Goal: Task Accomplishment & Management: Complete application form

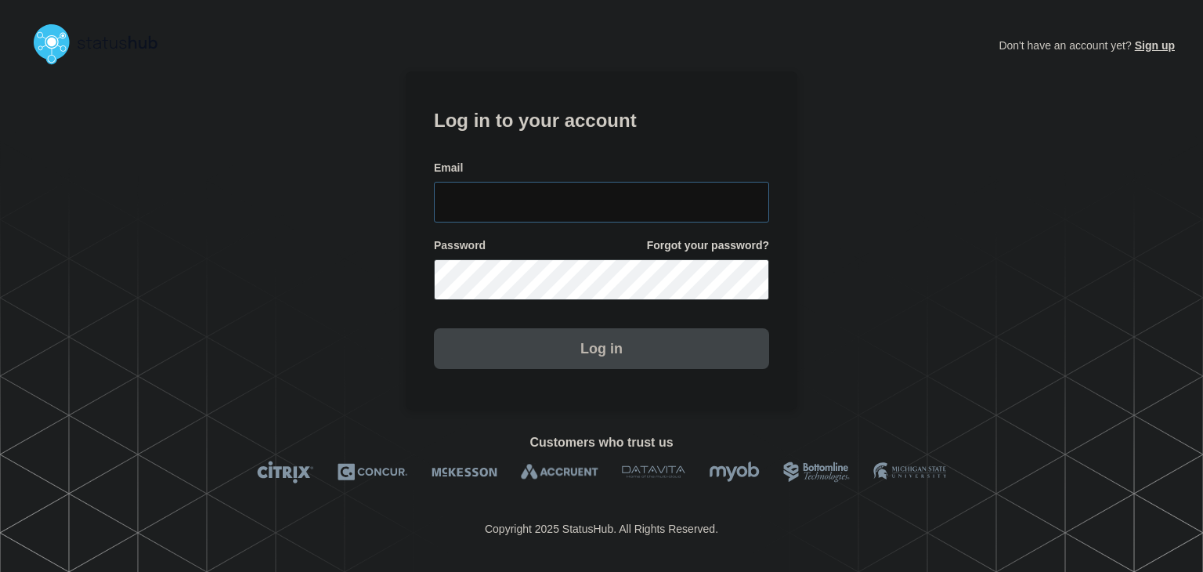
type input "[PERSON_NAME][EMAIL_ADDRESS][PERSON_NAME][DOMAIN_NAME]"
click at [580, 381] on section "Log in to your account Email amanda.mckeehan@conexon.us Password Forgot your pa…" at bounding box center [602, 240] width 392 height 338
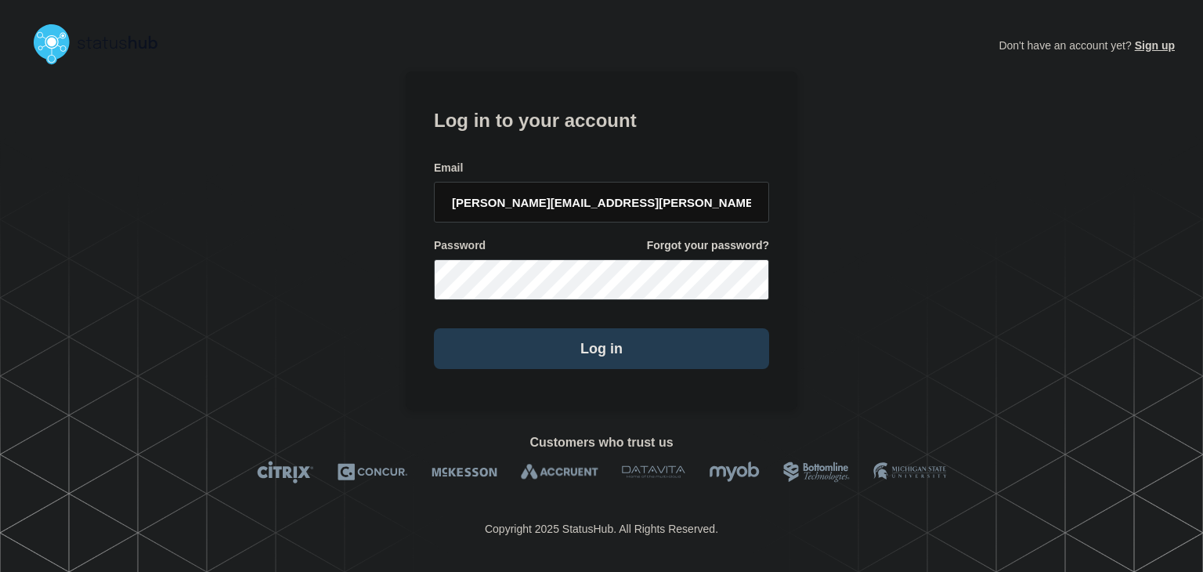
click at [575, 358] on button "Log in" at bounding box center [601, 348] width 335 height 41
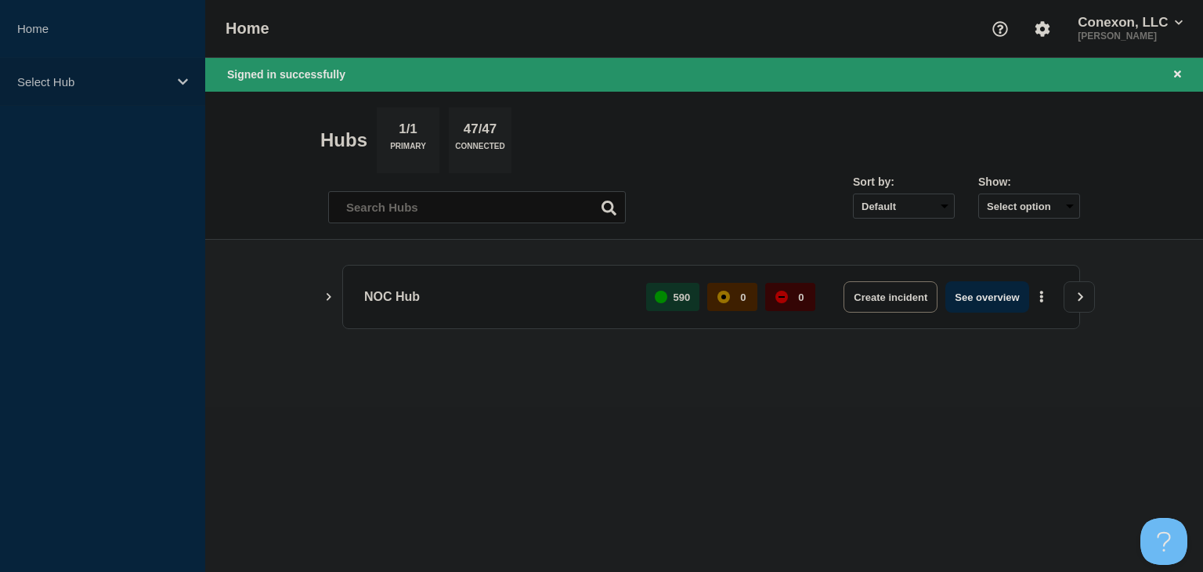
click at [122, 75] on p "Select Hub" at bounding box center [92, 81] width 150 height 13
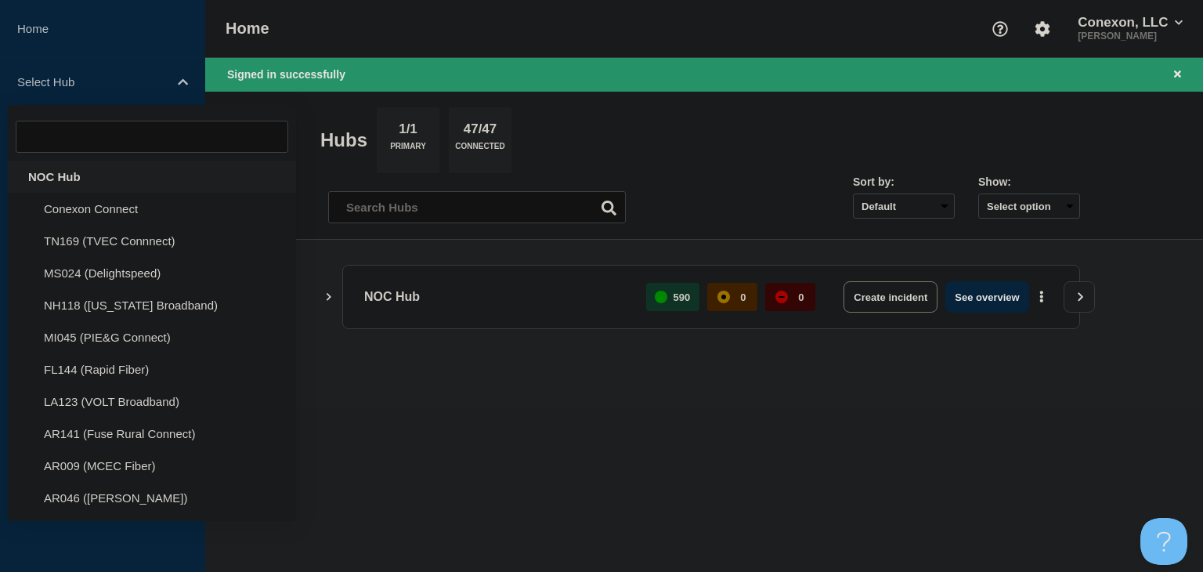
click at [100, 176] on div "NOC Hub" at bounding box center [152, 177] width 288 height 32
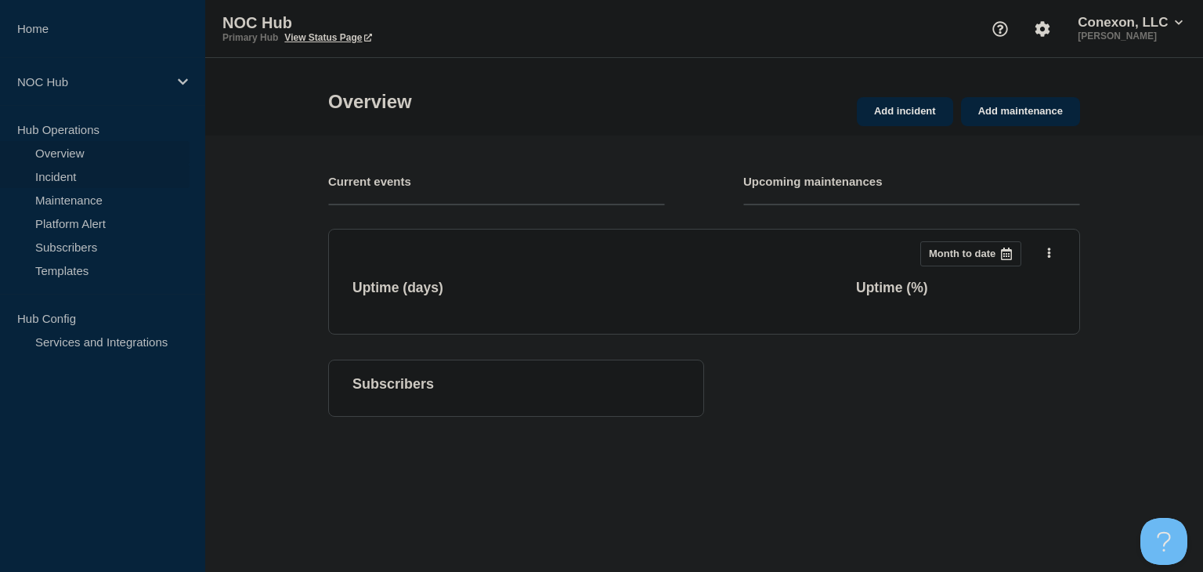
click at [67, 179] on link "Incident" at bounding box center [95, 175] width 190 height 23
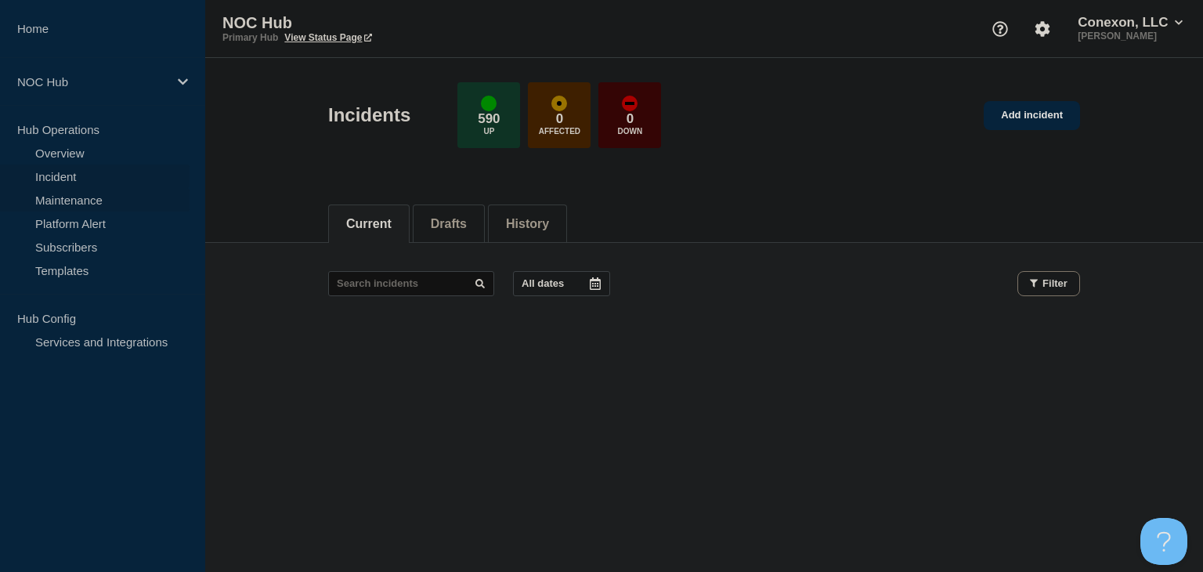
click at [63, 201] on link "Maintenance" at bounding box center [95, 199] width 190 height 23
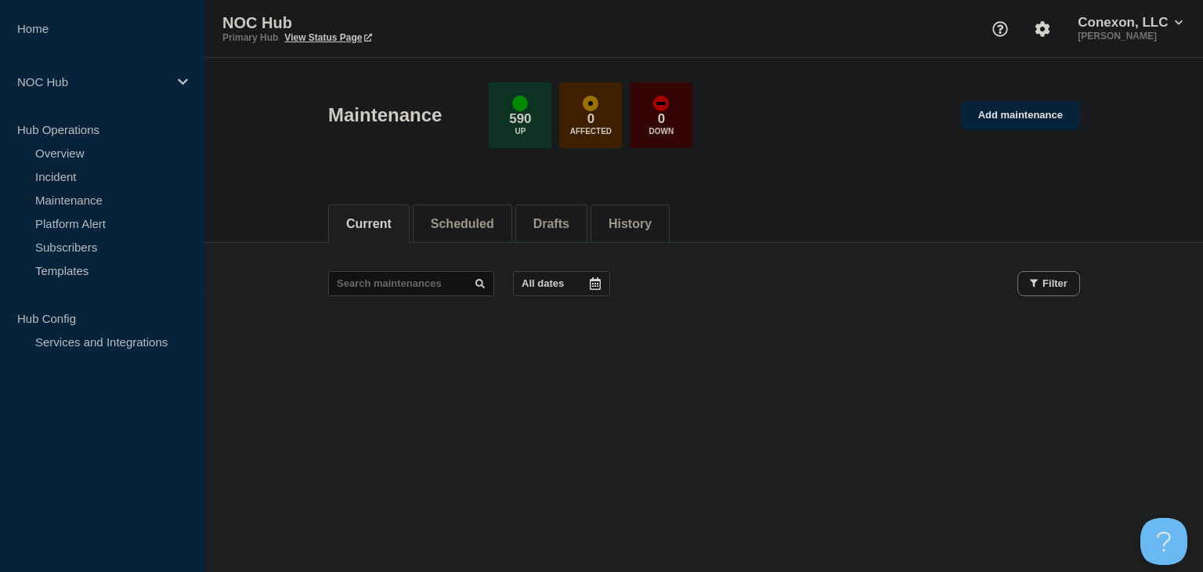
click at [63, 170] on link "Incident" at bounding box center [95, 175] width 190 height 23
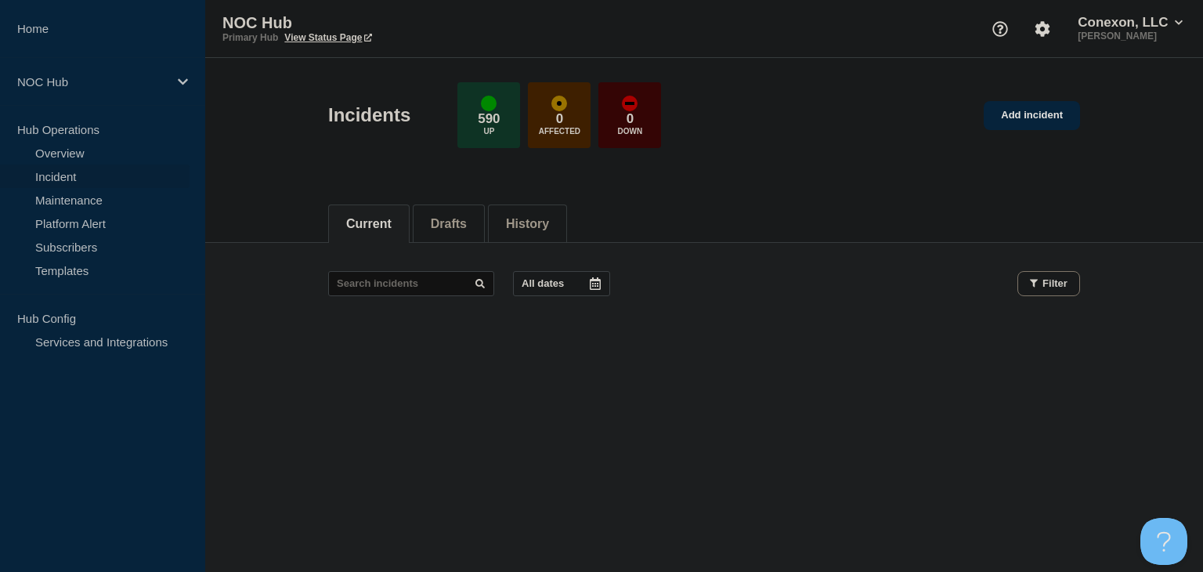
click at [66, 177] on link "Incident" at bounding box center [95, 175] width 190 height 23
click at [450, 217] on button "Drafts" at bounding box center [449, 224] width 36 height 14
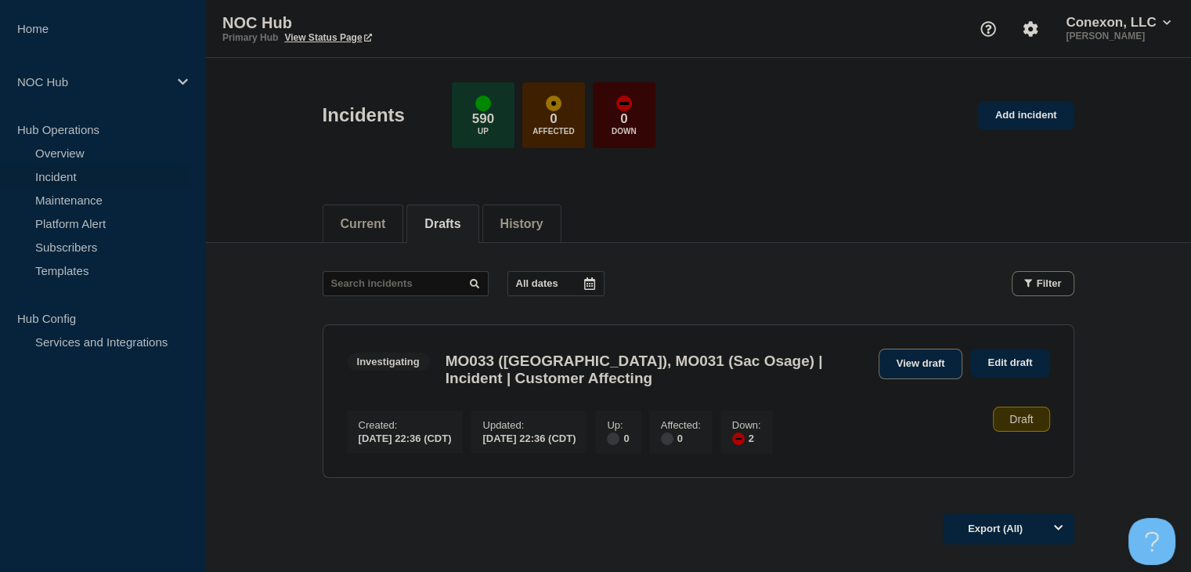
scroll to position [123, 0]
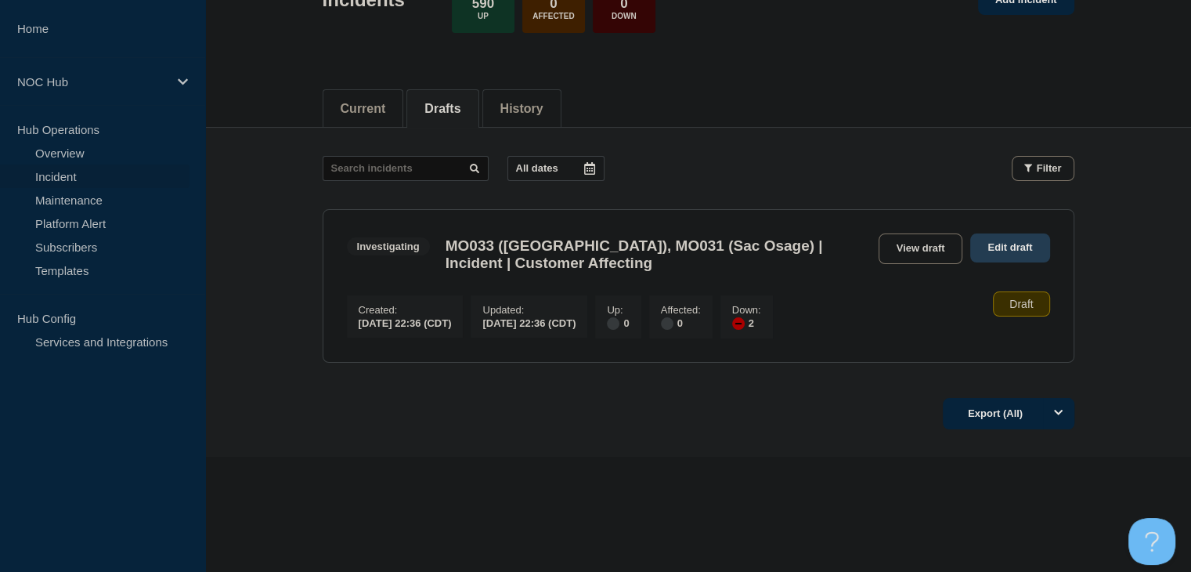
click at [992, 244] on link "Edit draft" at bounding box center [1009, 247] width 79 height 29
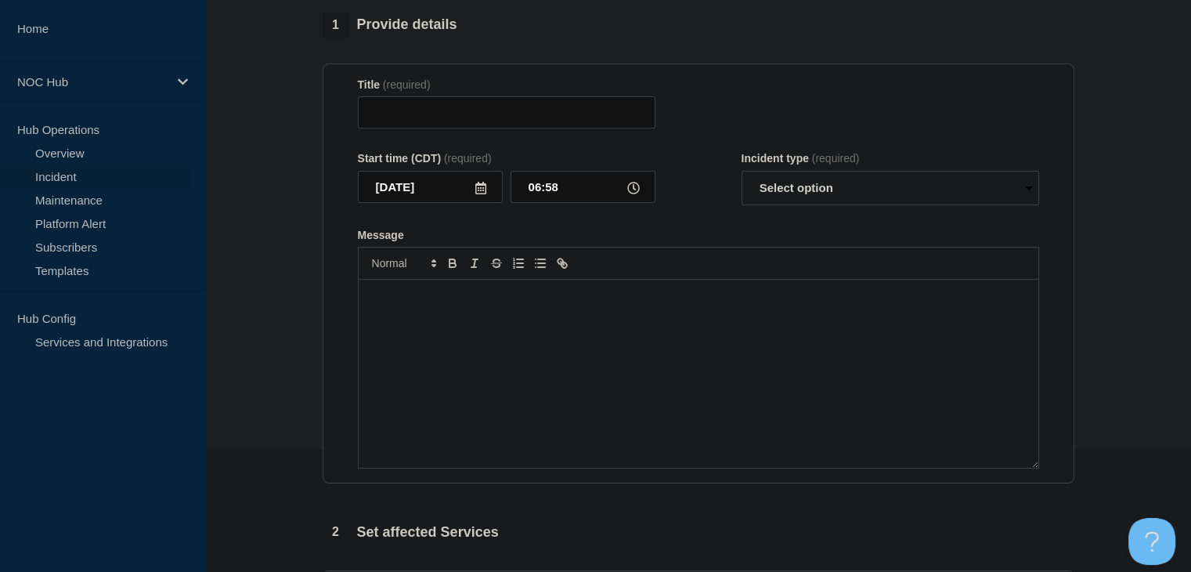
type input "MO033 (Osage Valley), MO031 (Sac Osage) | Incident | Customer Affecting"
type input "2025-10-02"
type input "22:36"
select select "investigating"
radio input "false"
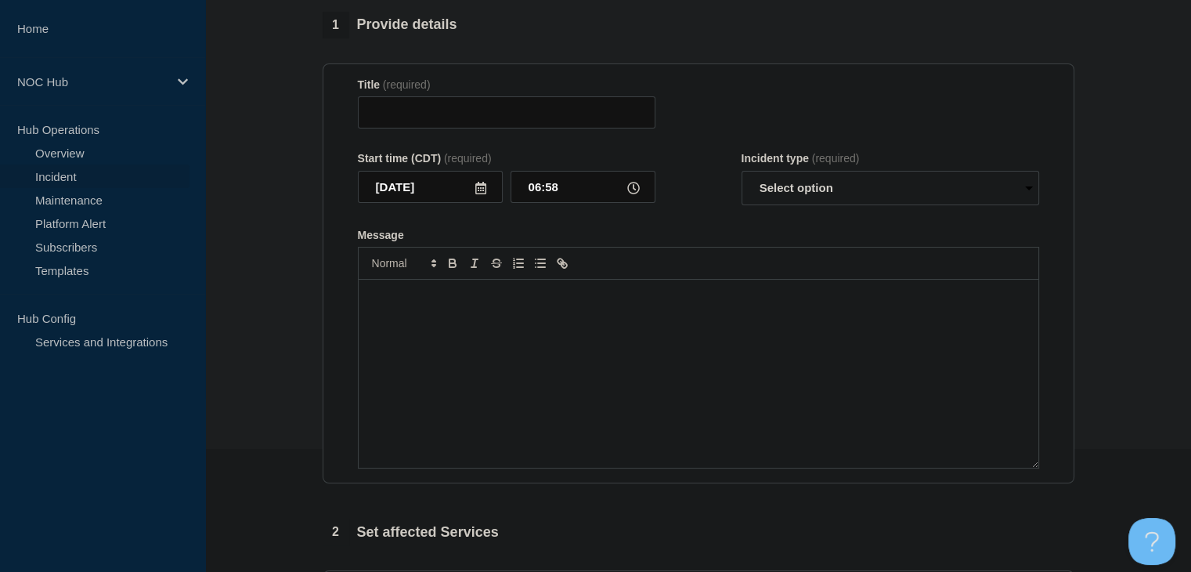
radio input "true"
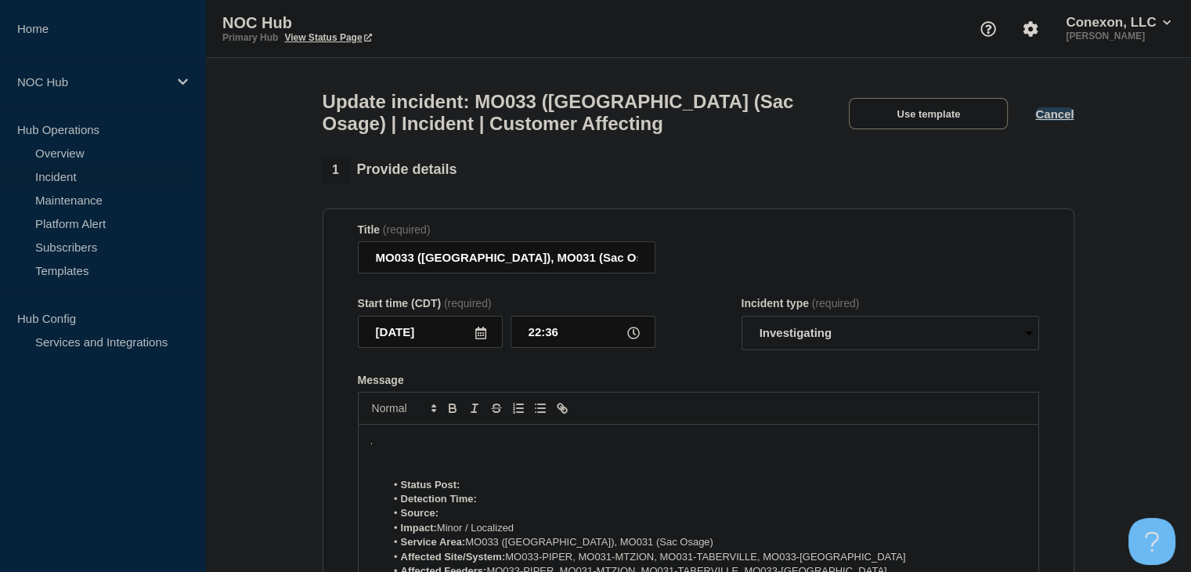
click at [1053, 121] on button "Cancel" at bounding box center [1054, 113] width 38 height 13
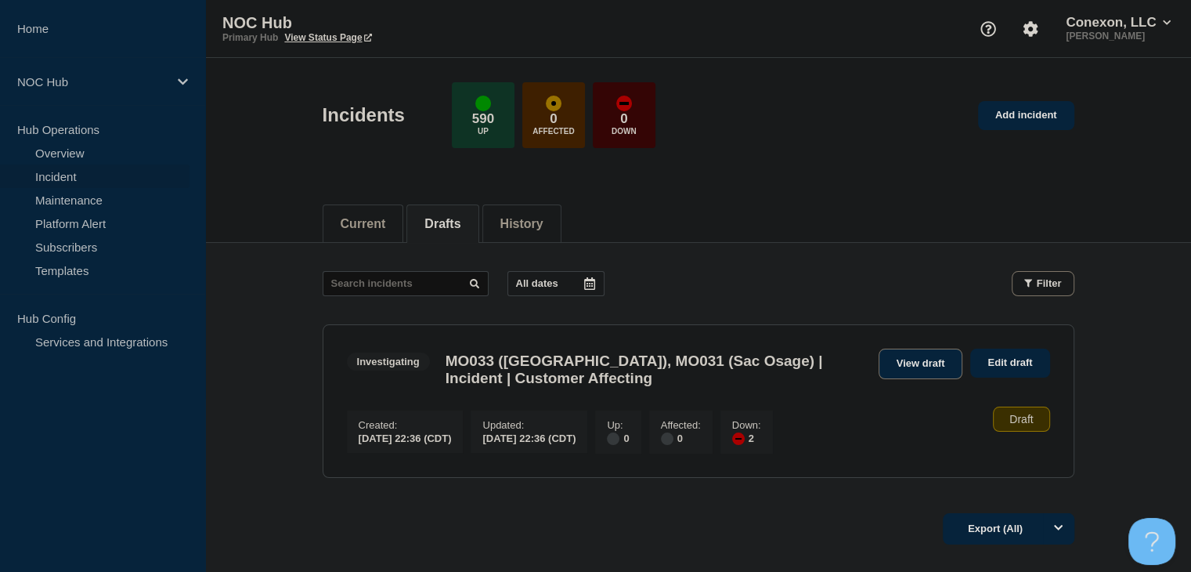
click at [953, 366] on link "View draft" at bounding box center [921, 364] width 85 height 31
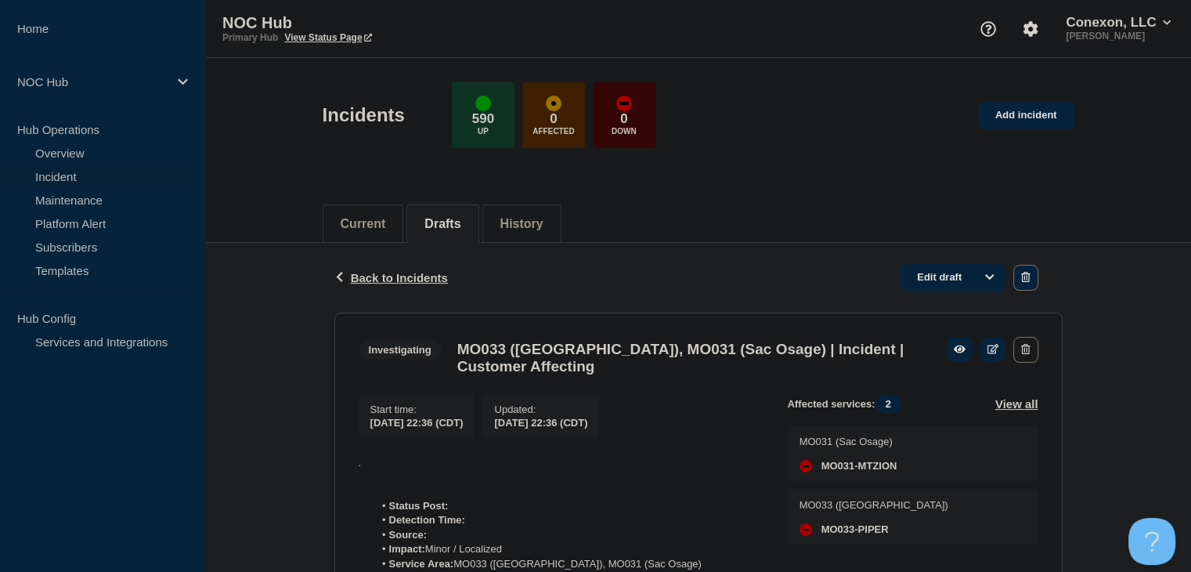
click at [1028, 277] on icon "button" at bounding box center [1025, 277] width 9 height 10
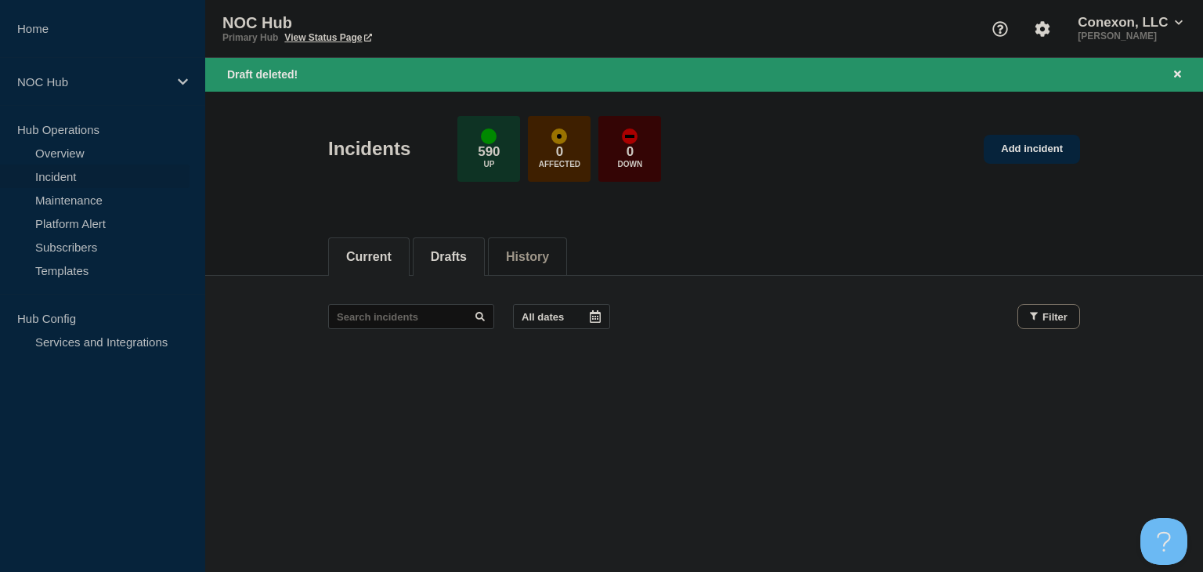
click at [429, 256] on li "Drafts" at bounding box center [449, 256] width 72 height 38
click at [389, 250] on button "Current" at bounding box center [368, 257] width 45 height 14
click at [466, 261] on button "Drafts" at bounding box center [449, 257] width 36 height 14
click at [1051, 161] on link "Add incident" at bounding box center [1032, 149] width 96 height 29
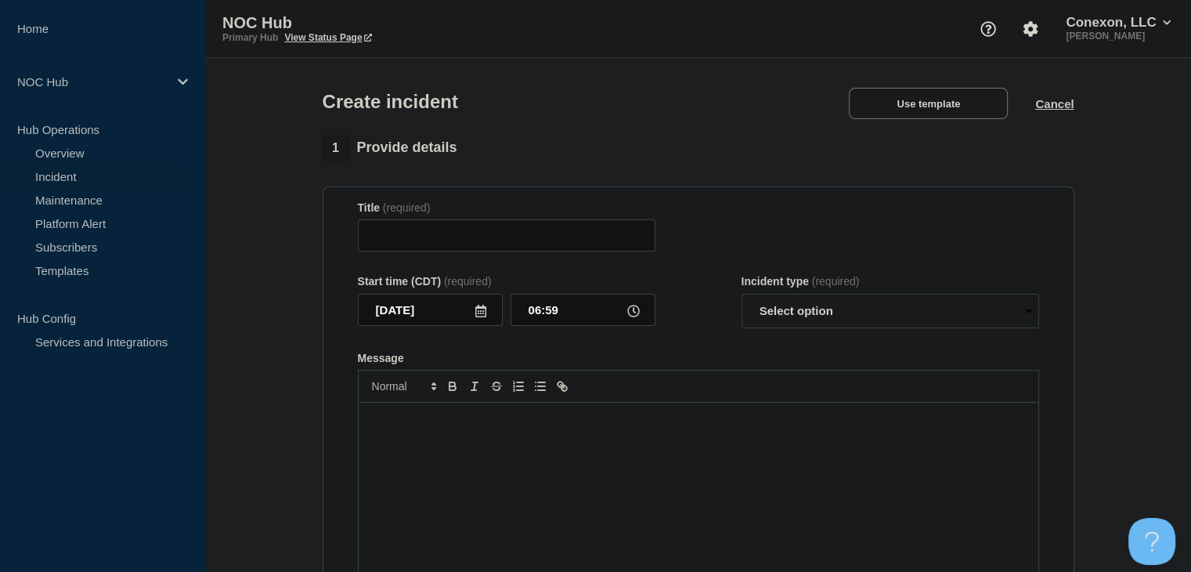
click at [959, 88] on div "Use template Cancel" at bounding box center [948, 102] width 252 height 33
click at [956, 100] on button "Use template" at bounding box center [928, 103] width 159 height 31
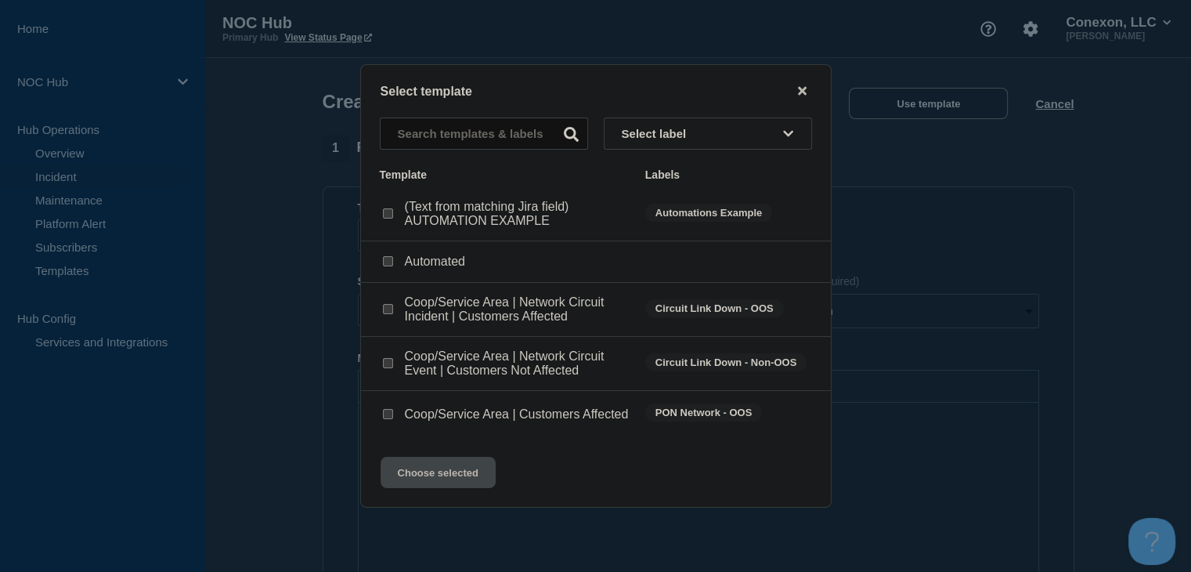
click at [387, 363] on input "Coop/Service Area | Network Circuit Event | Customers Not Affected checkbox" at bounding box center [388, 363] width 10 height 10
checkbox input "true"
click at [429, 471] on button "Choose selected" at bounding box center [438, 472] width 115 height 31
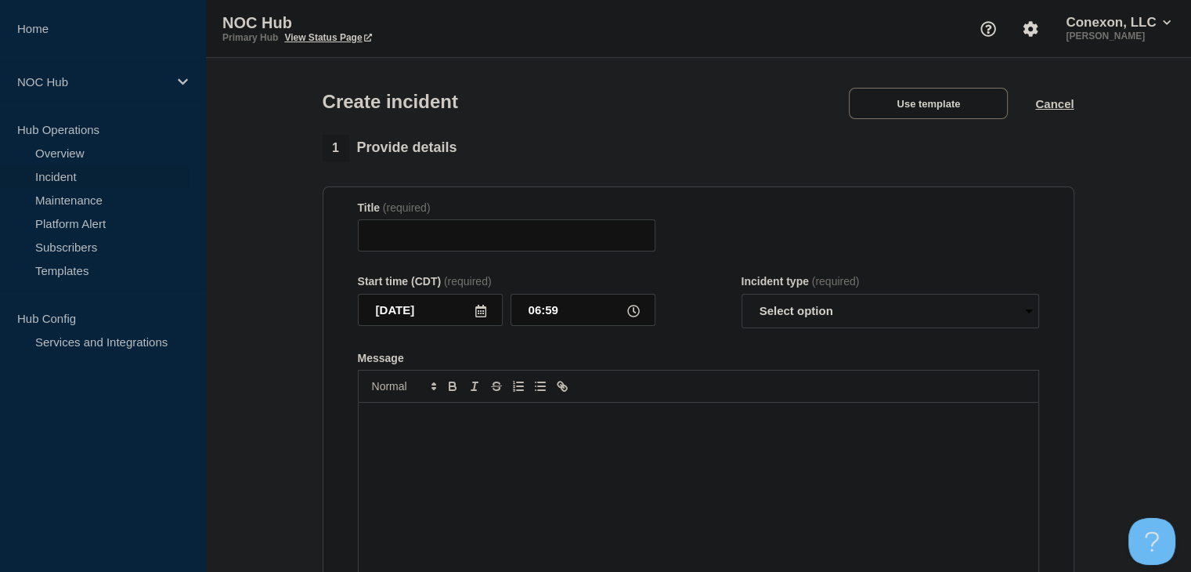
type input "Coop/Service Area | Network Circuit Event | Customers Not Affected"
select select "investigating"
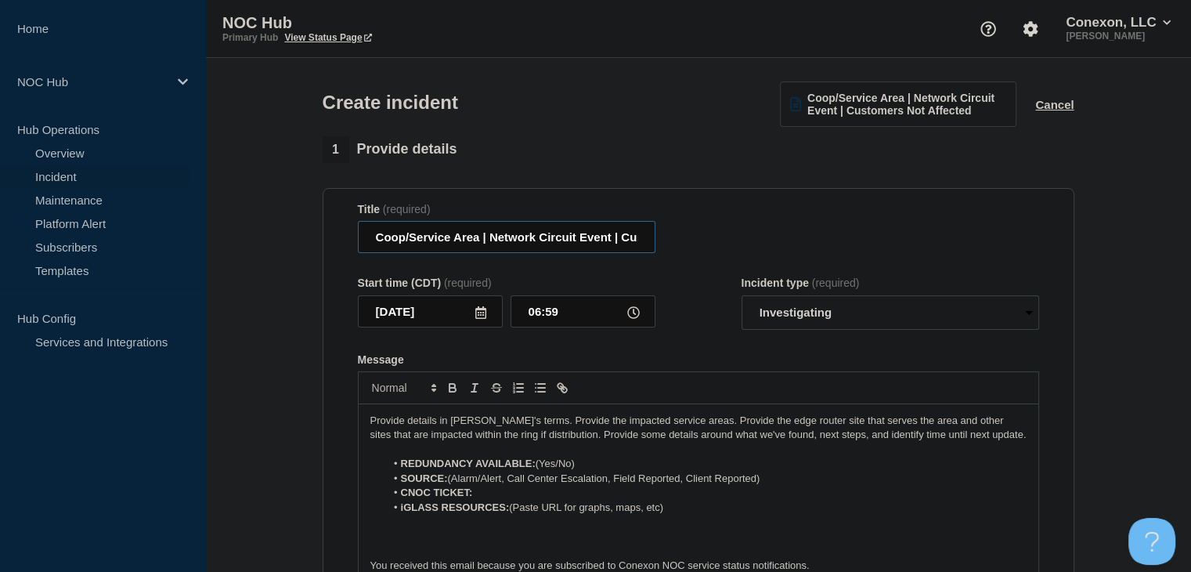
drag, startPoint x: 477, startPoint y: 240, endPoint x: 339, endPoint y: 242, distance: 137.9
click at [339, 242] on section "Title (required) Coop/Service Area | Network Circuit Event | Customers Not Affe…" at bounding box center [699, 398] width 752 height 421
click at [541, 242] on input "Coop/Service Area | Network Circuit Event | Customers Not Affected" at bounding box center [507, 237] width 298 height 32
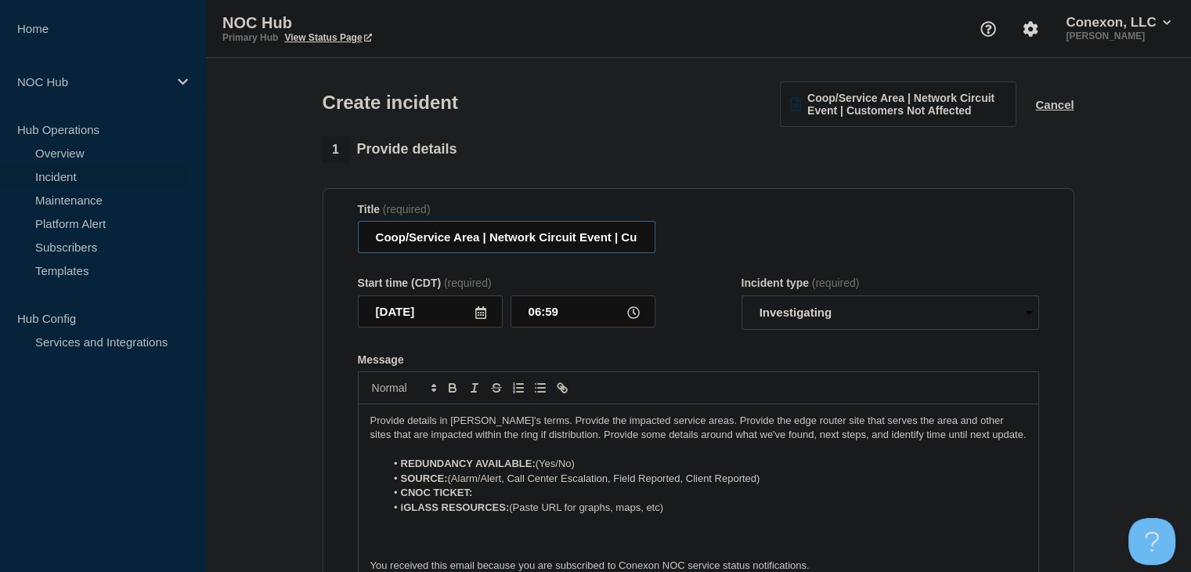
paste input "MS188 (Magnolia) | Incident | Non-Customer Affecting"
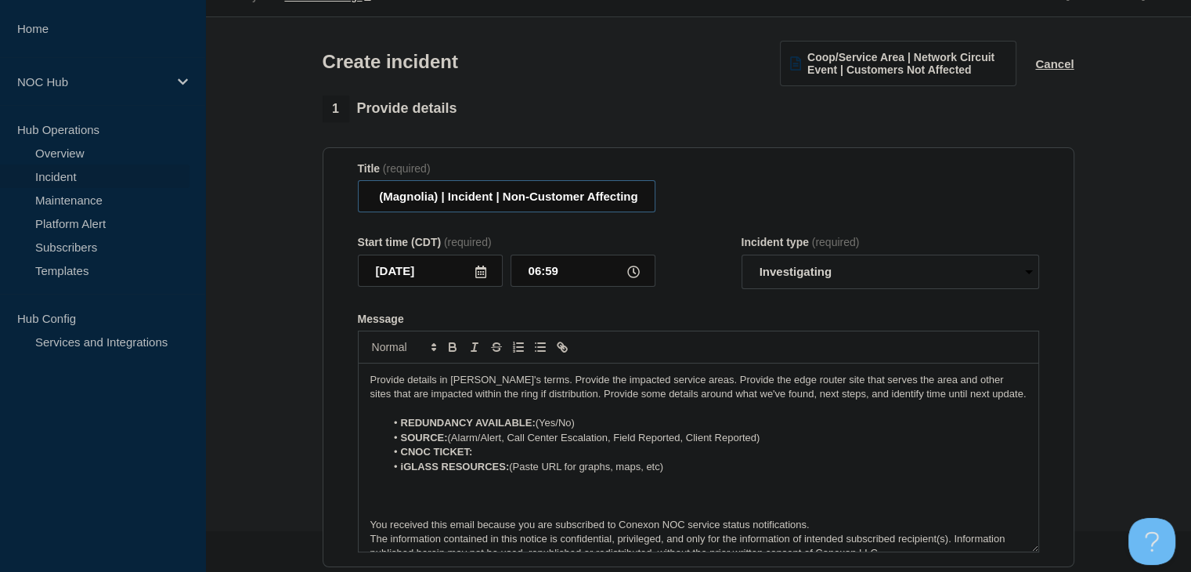
scroll to position [78, 0]
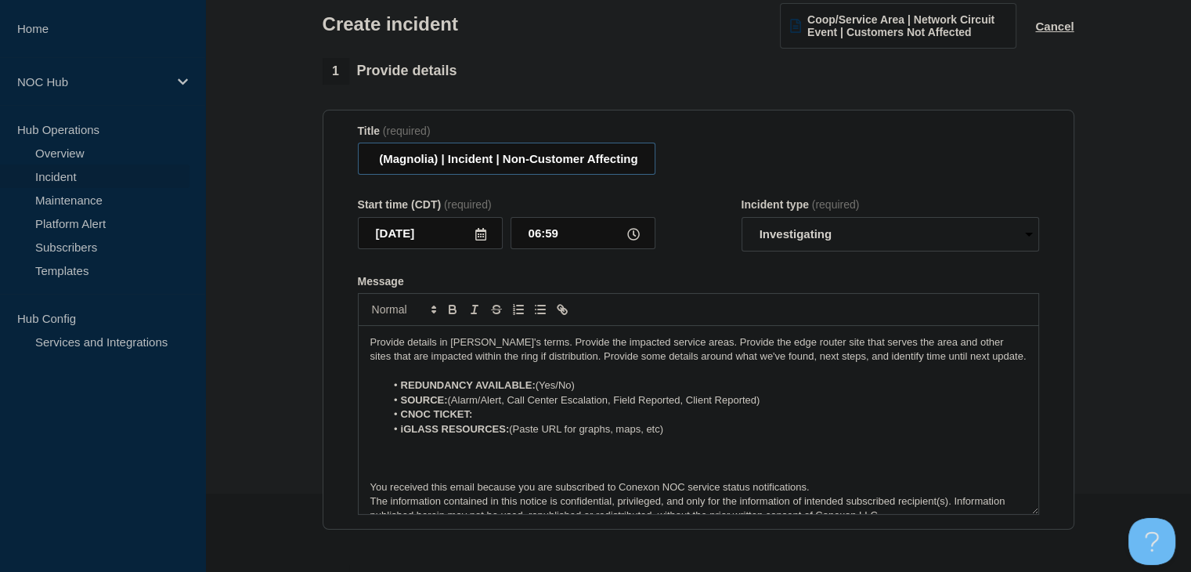
type input "MS188 (Magnolia) | Incident | Non-Customer Affecting"
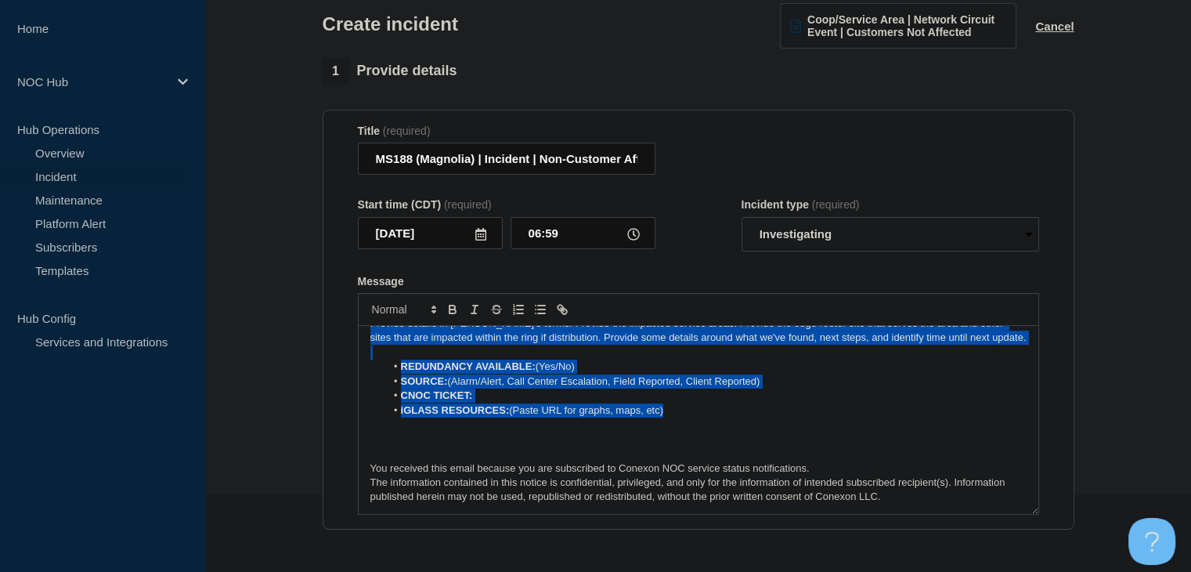
scroll to position [0, 0]
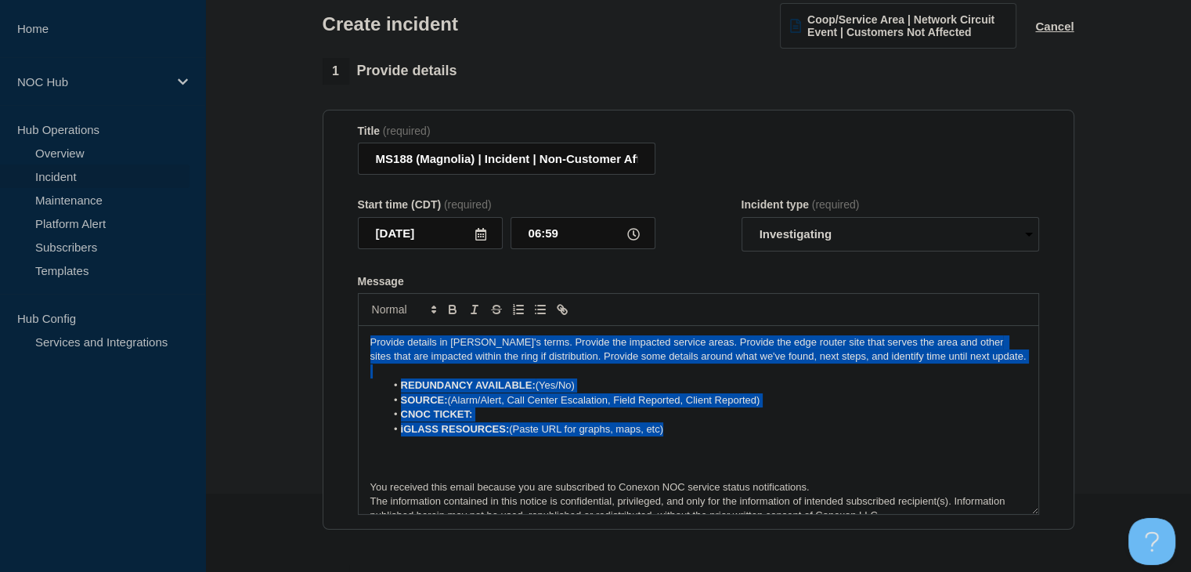
drag, startPoint x: 696, startPoint y: 414, endPoint x: 229, endPoint y: 287, distance: 483.8
click at [229, 287] on section "1 Provide details Title (required) MS188 (Magnolia) | Incident | Non-Customer A…" at bounding box center [698, 506] width 986 height 897
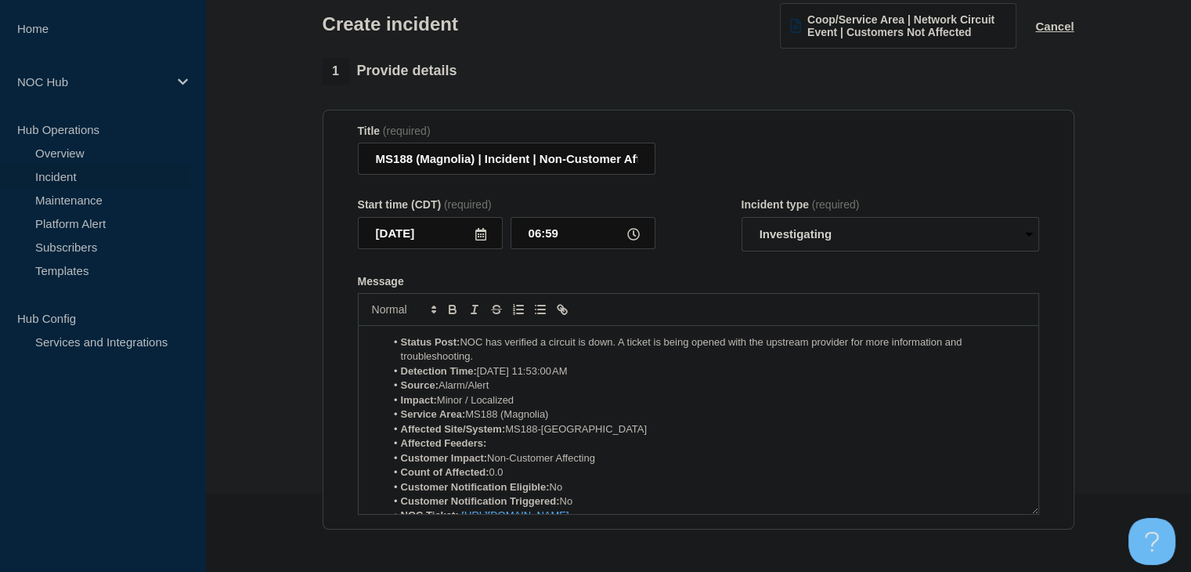
drag, startPoint x: 478, startPoint y: 360, endPoint x: 325, endPoint y: 342, distance: 153.8
click at [325, 342] on section "Title (required) MS188 (Magnolia) | Incident | Non-Customer Affecting Start tim…" at bounding box center [699, 320] width 752 height 421
click at [389, 348] on p "Message" at bounding box center [698, 342] width 656 height 14
click at [389, 344] on p "Message" at bounding box center [698, 342] width 656 height 14
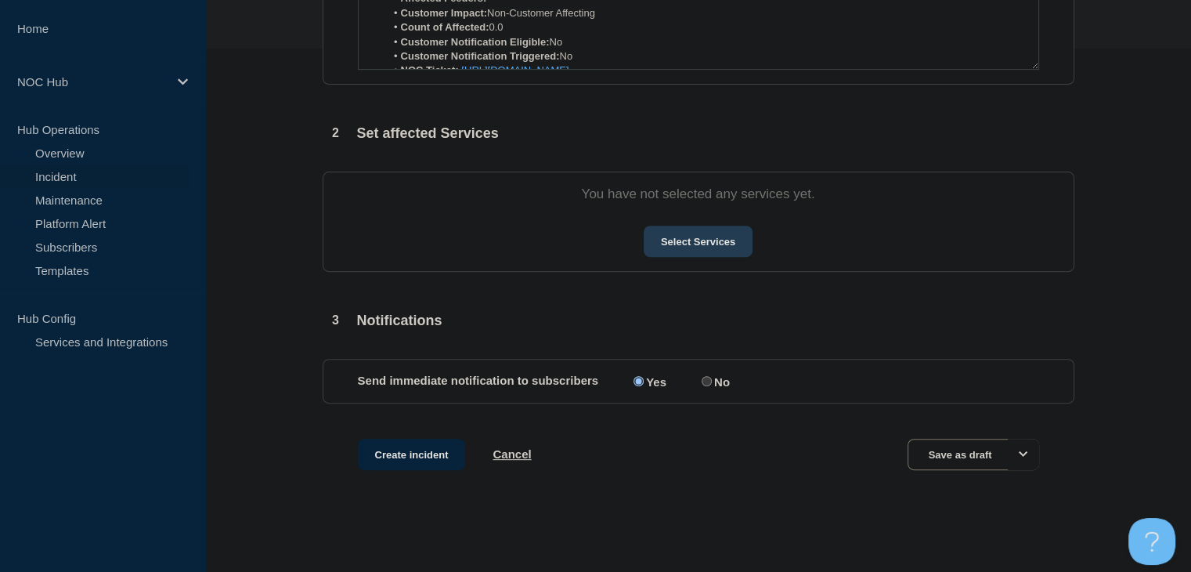
click at [677, 240] on button "Select Services" at bounding box center [698, 241] width 109 height 31
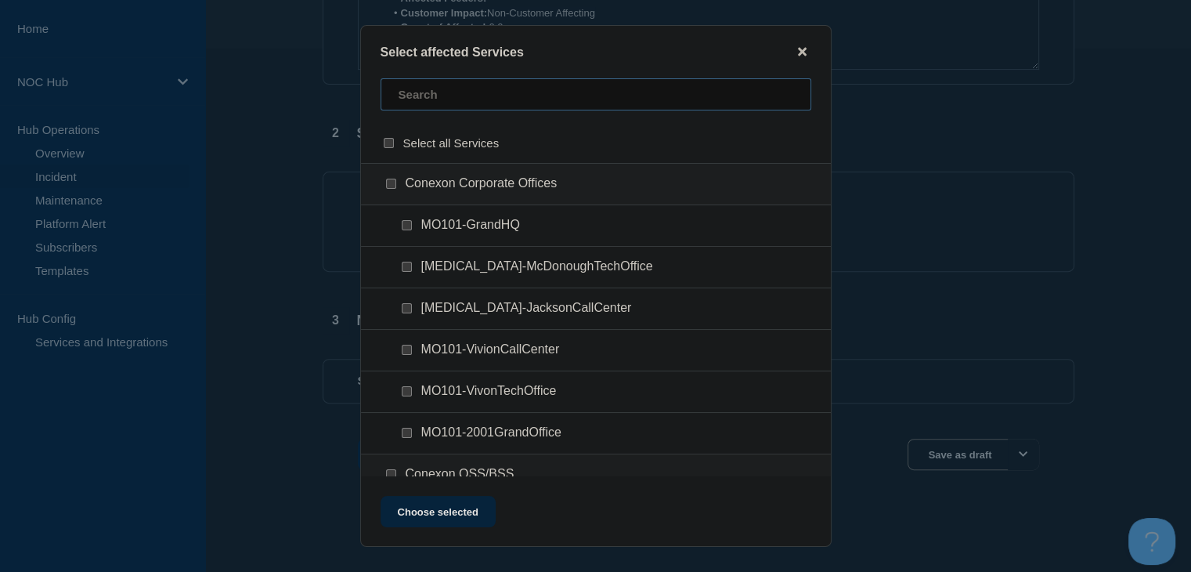
click at [483, 96] on input "text" at bounding box center [596, 94] width 431 height 32
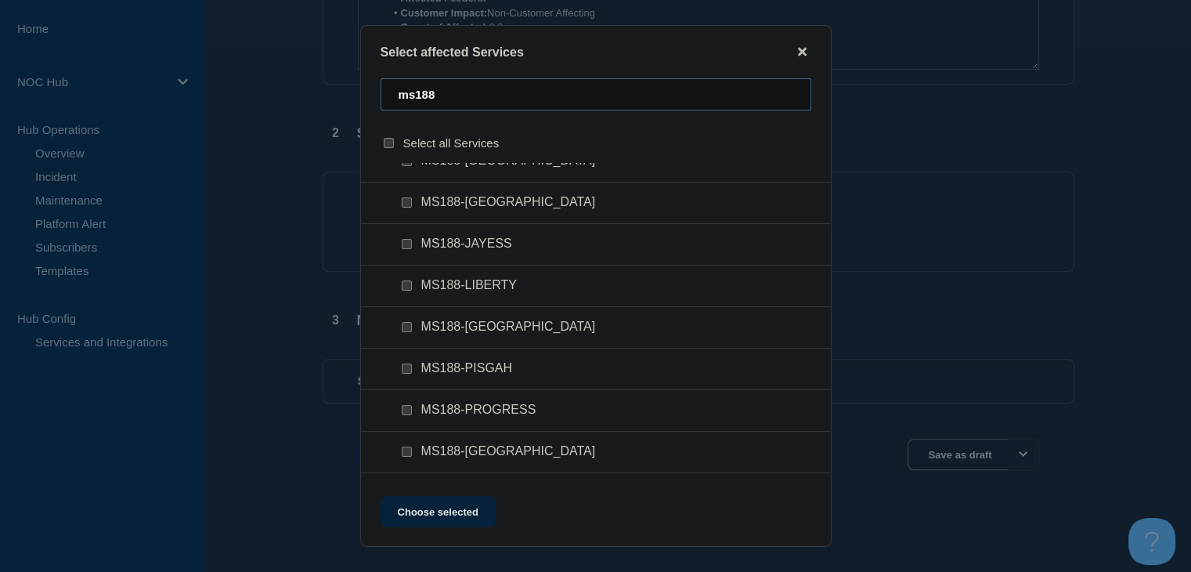
scroll to position [390, 0]
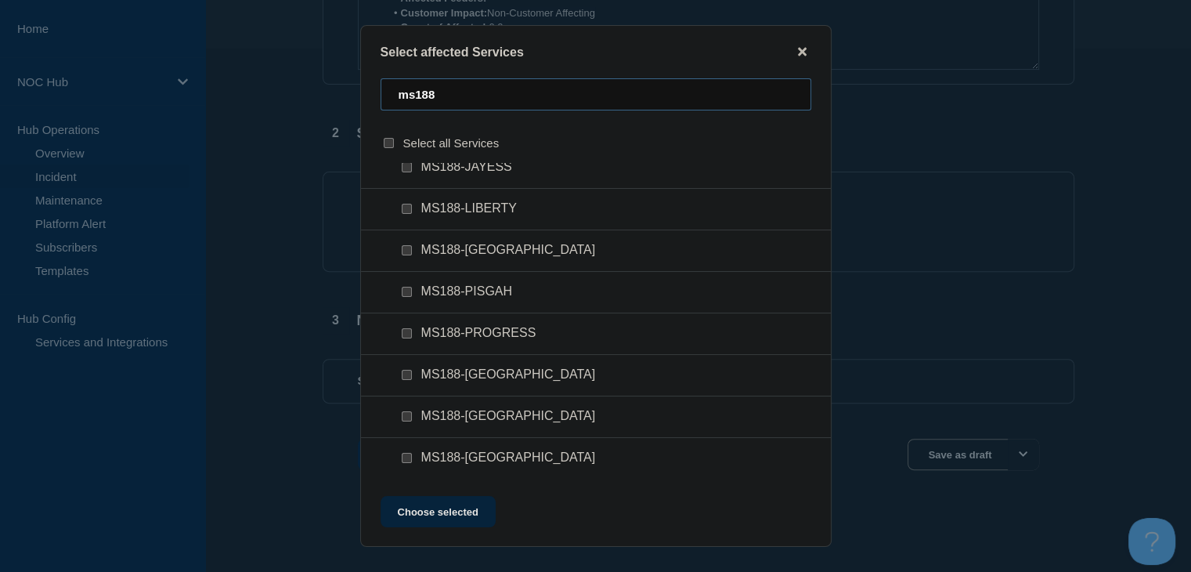
type input "ms188"
click at [404, 378] on input "MS188-SALEM checkbox" at bounding box center [407, 375] width 10 height 10
checkbox input "true"
click at [443, 508] on button "Choose selected" at bounding box center [438, 511] width 115 height 31
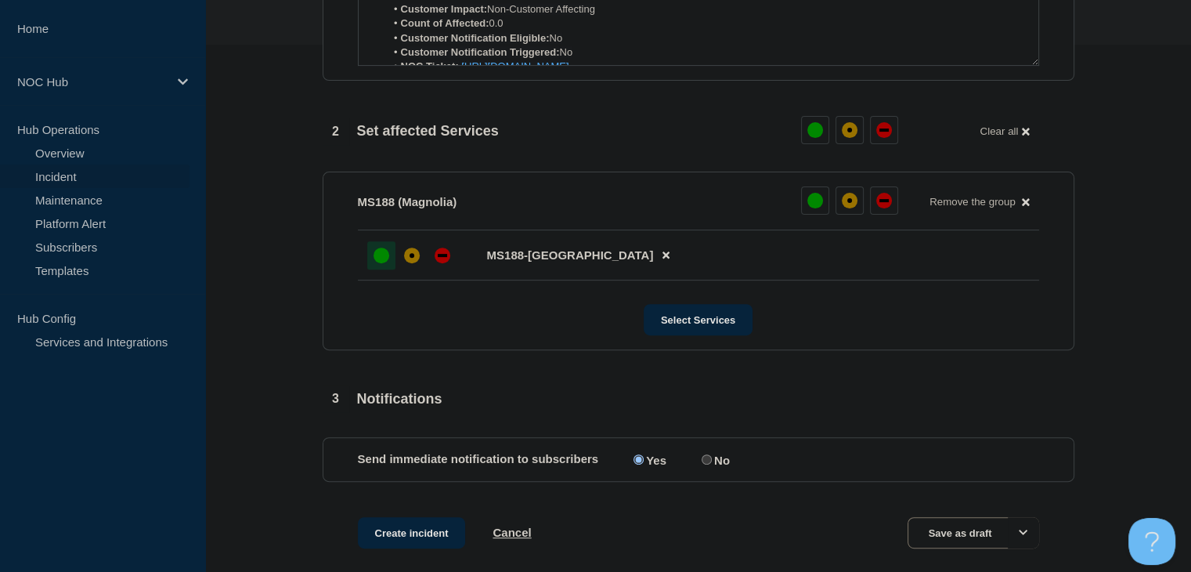
click at [382, 263] on div "up" at bounding box center [382, 256] width 16 height 16
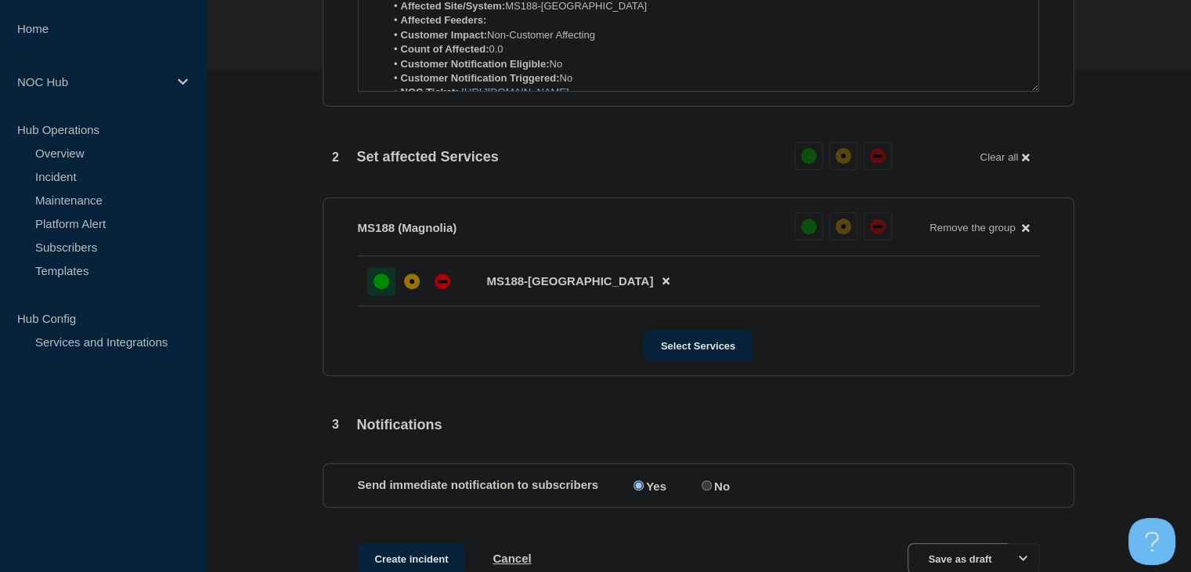
scroll to position [214, 0]
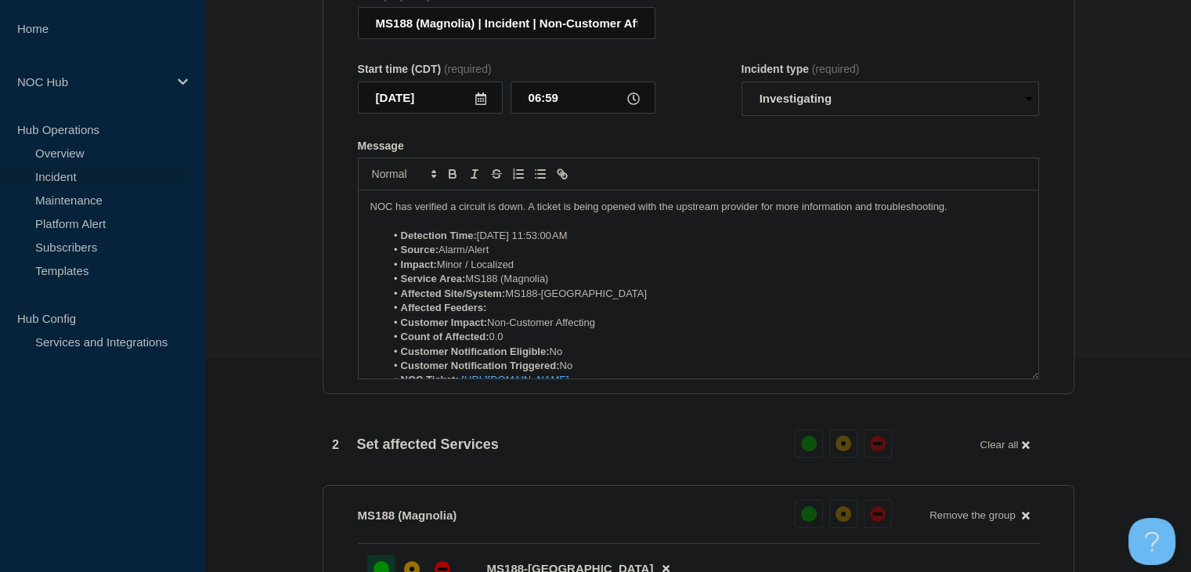
drag, startPoint x: 974, startPoint y: 213, endPoint x: 363, endPoint y: 219, distance: 611.0
click at [363, 219] on div "NOC has verified a circuit is down. A ticket is being opened with the upstream …" at bounding box center [699, 284] width 680 height 188
click at [381, 211] on span "NOC has verified a circuit is down. A ticket is being opened with the upstream …" at bounding box center [658, 207] width 577 height 12
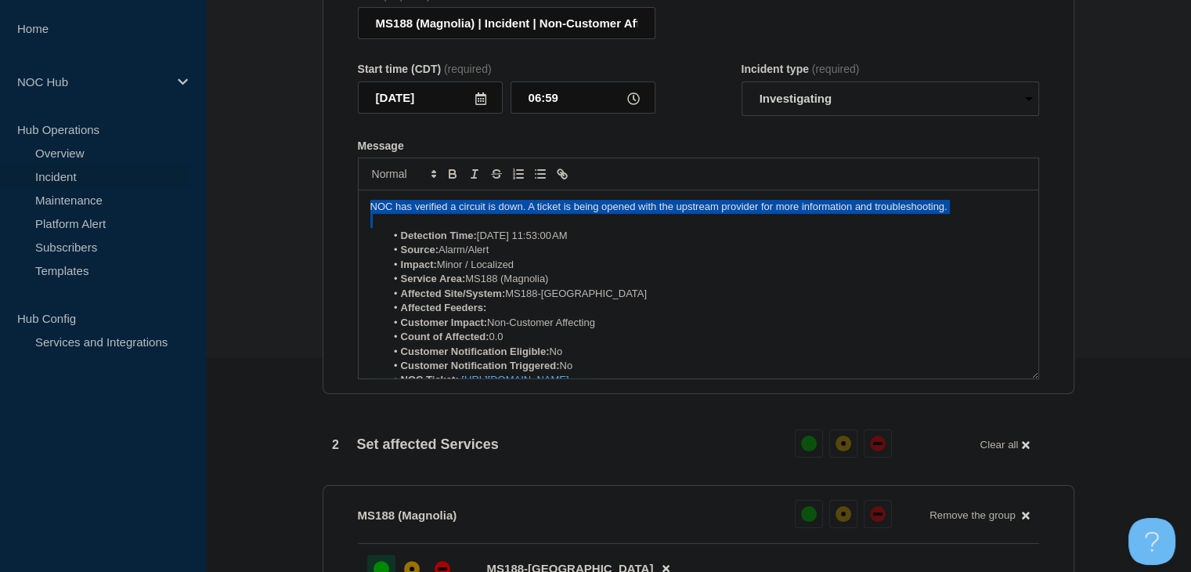
click at [381, 211] on span "NOC has verified a circuit is down. A ticket is being opened with the upstream …" at bounding box center [658, 207] width 577 height 12
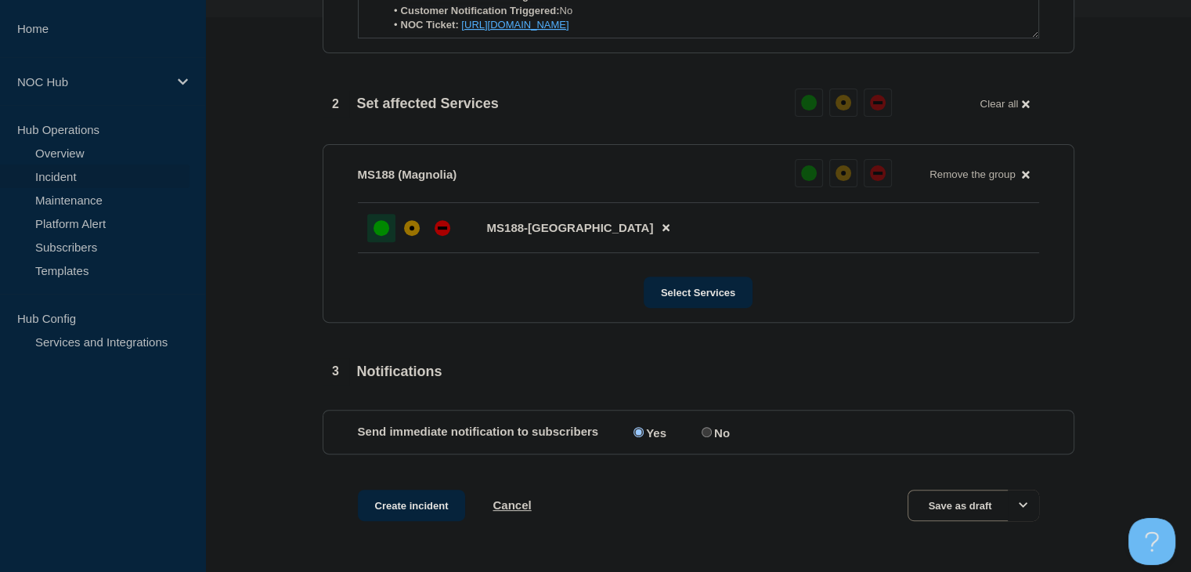
scroll to position [612, 0]
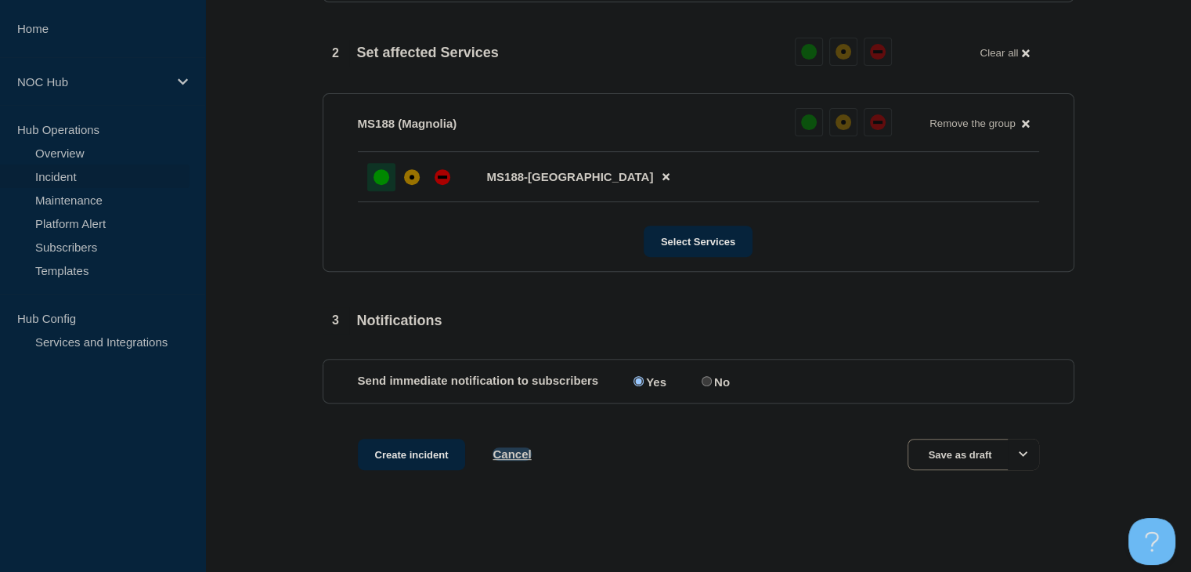
click at [528, 452] on button "Cancel" at bounding box center [512, 453] width 38 height 13
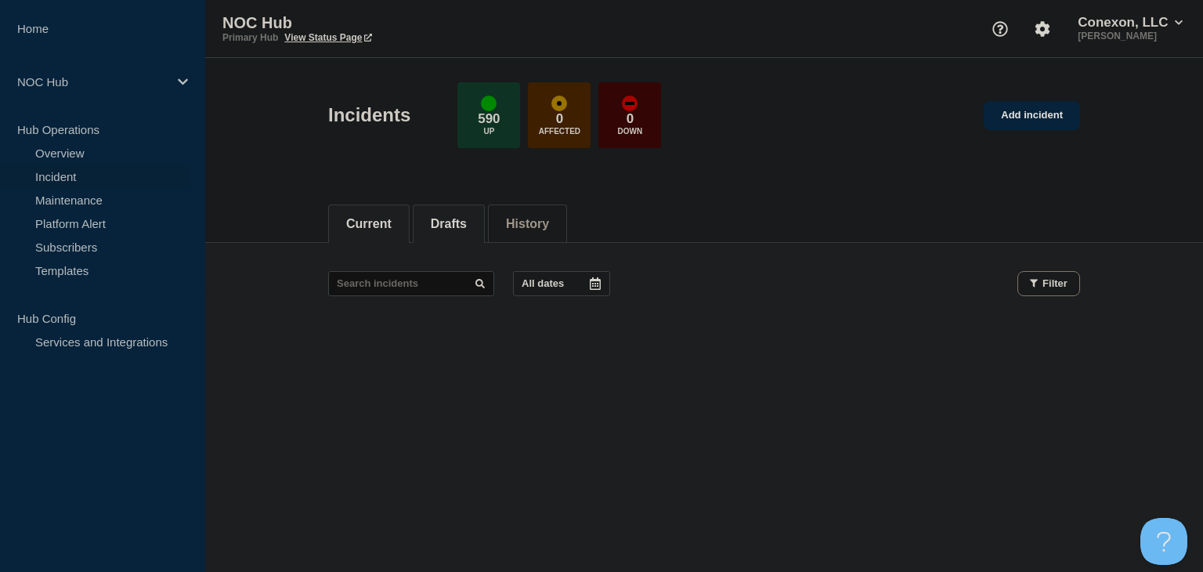
click at [376, 225] on button "Current" at bounding box center [368, 224] width 45 height 14
click at [432, 214] on li "Drafts" at bounding box center [449, 223] width 72 height 38
